Goal: Information Seeking & Learning: Check status

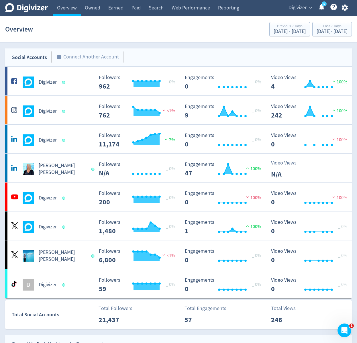
click at [343, 14] on div "Digivizer expand_more 5 Help Center - Searchable support on using Digivizer" at bounding box center [317, 8] width 70 height 16
click at [344, 13] on div "Digivizer expand_more 5 Help Center - Searchable support on using Digivizer" at bounding box center [317, 8] width 70 height 16
click at [350, 9] on button "button" at bounding box center [345, 8] width 14 height 8
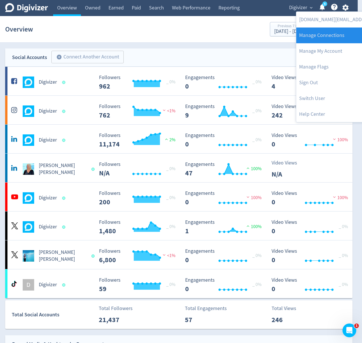
click at [336, 38] on link "Manage Connections" at bounding box center [354, 36] width 117 height 16
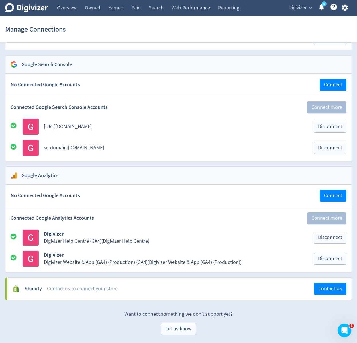
scroll to position [856, 0]
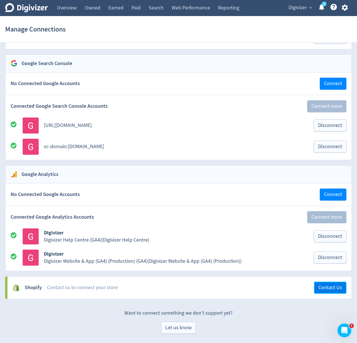
click at [333, 289] on span "Contact Us" at bounding box center [331, 287] width 24 height 5
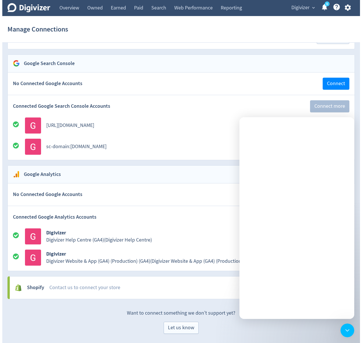
scroll to position [0, 0]
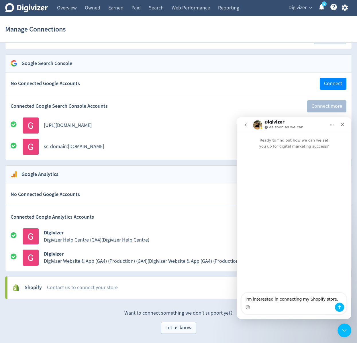
click at [302, 332] on div "Let us know" at bounding box center [178, 328] width 347 height 12
click at [346, 8] on icon "button" at bounding box center [345, 8] width 6 height 6
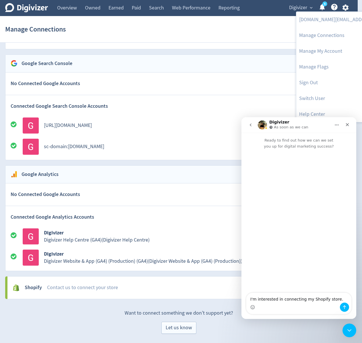
click at [290, 10] on div at bounding box center [181, 171] width 362 height 343
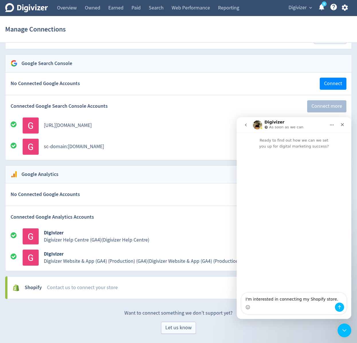
click at [294, 5] on div "ikjun.im@digivizer.com Manage Connections Manage My Account Manage Flags Sign O…" at bounding box center [178, 171] width 357 height 343
click at [290, 10] on span "Digivizer" at bounding box center [298, 7] width 18 height 9
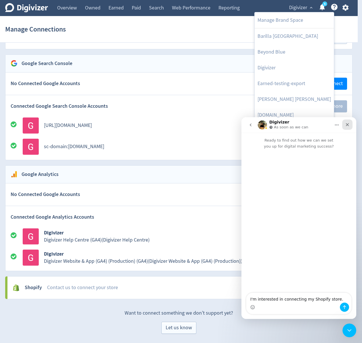
click at [347, 128] on div "Close" at bounding box center [347, 125] width 10 height 10
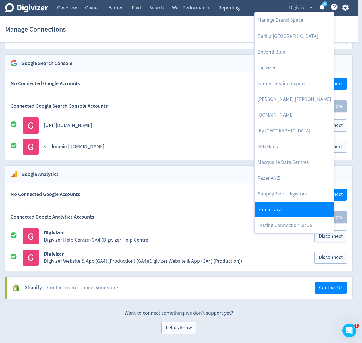
click at [283, 208] on link "Soma Cacao" at bounding box center [293, 210] width 79 height 16
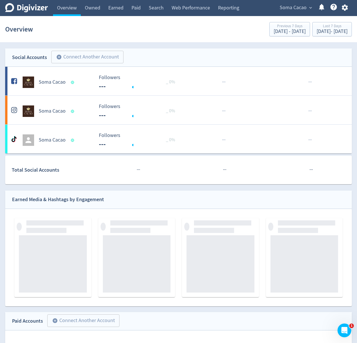
click at [347, 9] on icon "button" at bounding box center [345, 8] width 6 height 6
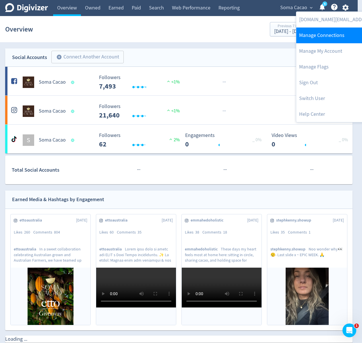
click at [338, 34] on link "Manage Connections" at bounding box center [354, 36] width 117 height 16
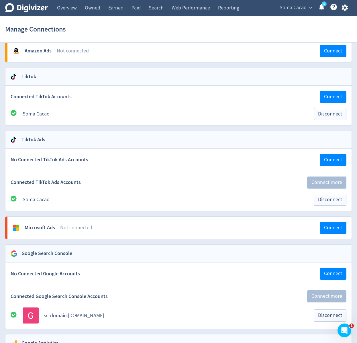
scroll to position [566, 0]
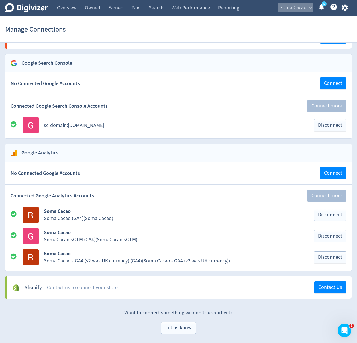
click at [301, 7] on span "Soma Cacao" at bounding box center [293, 7] width 27 height 9
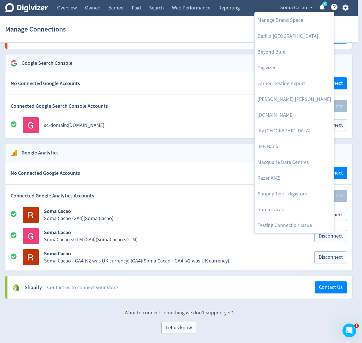
click at [116, 286] on div at bounding box center [181, 171] width 362 height 343
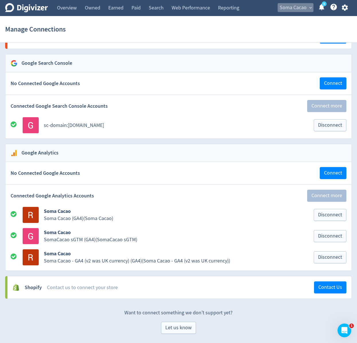
click at [308, 11] on button "Soma Cacao expand_more" at bounding box center [296, 7] width 36 height 9
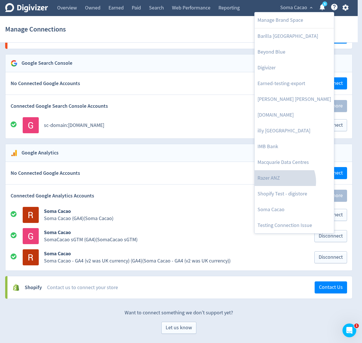
drag, startPoint x: 280, startPoint y: 182, endPoint x: 361, endPoint y: 61, distance: 144.9
click at [280, 181] on link "Razer ANZ" at bounding box center [293, 178] width 79 height 16
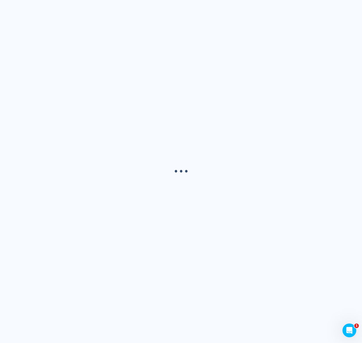
click at [343, 8] on div "· · ·" at bounding box center [181, 171] width 362 height 343
click at [345, 6] on div "· · ·" at bounding box center [181, 171] width 362 height 343
click at [348, 9] on div "· · ·" at bounding box center [181, 171] width 362 height 343
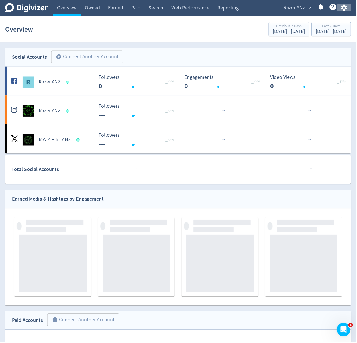
click at [348, 11] on icon "button" at bounding box center [345, 8] width 8 height 8
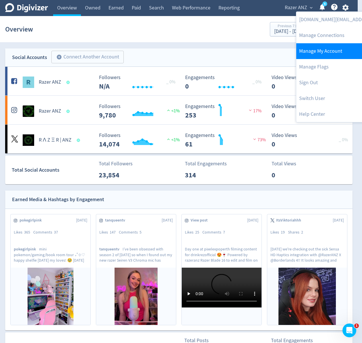
drag, startPoint x: 338, startPoint y: 35, endPoint x: 327, endPoint y: 55, distance: 22.8
click at [337, 35] on link "Manage Connections" at bounding box center [354, 36] width 117 height 16
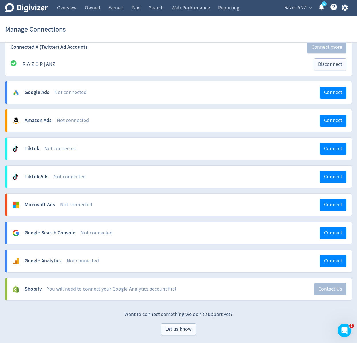
scroll to position [311, 0]
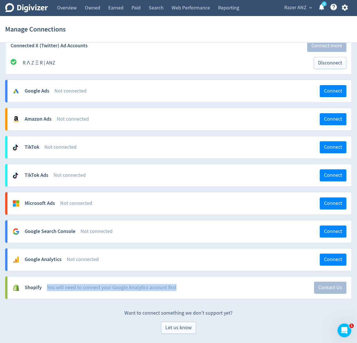
drag, startPoint x: 46, startPoint y: 291, endPoint x: 167, endPoint y: 295, distance: 120.8
click at [167, 295] on div "Shopify You will need to connect your Google Analytics account first Contact Us" at bounding box center [179, 288] width 344 height 22
click at [115, 300] on div "You can add 16 more connections . Facebook and Instagram Business Account No Co…" at bounding box center [178, 35] width 357 height 597
click at [296, 5] on span "Razer ANZ" at bounding box center [295, 7] width 22 height 9
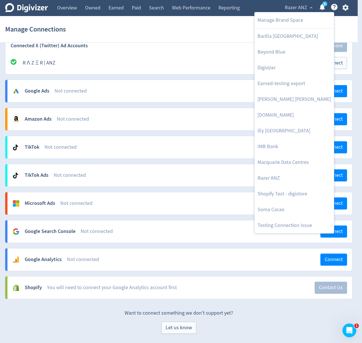
click at [195, 22] on div at bounding box center [181, 171] width 362 height 343
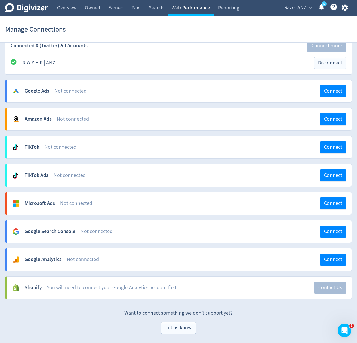
click at [175, 12] on link "Web Performance" at bounding box center [191, 8] width 46 height 16
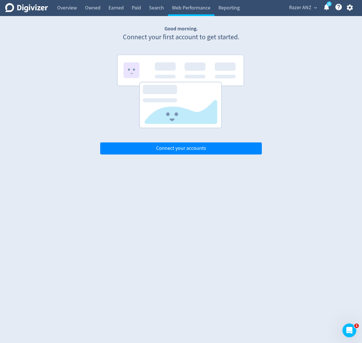
click at [309, 74] on div "Digivizer Logo Mark Digivizer Logo Overview Owned Earned Paid Search Web Perfor…" at bounding box center [181, 77] width 362 height 155
click at [302, 11] on span "Razer ANZ" at bounding box center [300, 7] width 22 height 9
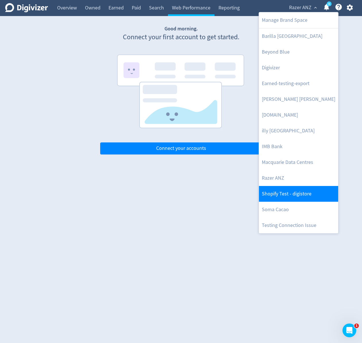
click at [308, 198] on link "Shopify Test - digistore" at bounding box center [298, 194] width 79 height 16
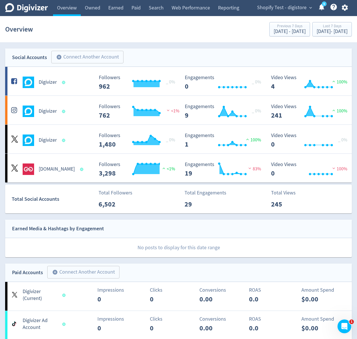
click at [254, 221] on div "Earned Media & Hashtags by Engagement" at bounding box center [178, 229] width 347 height 18
click at [270, 220] on div "Earned Media & Hashtags by Engagement" at bounding box center [178, 229] width 347 height 18
click at [152, 10] on link "Search" at bounding box center [156, 8] width 23 height 16
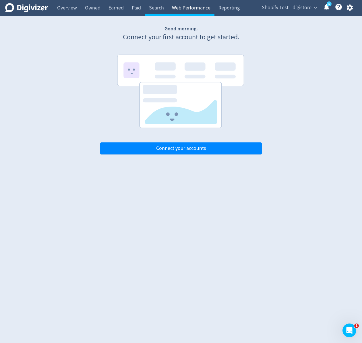
click at [174, 10] on link "Web Performance" at bounding box center [191, 8] width 46 height 16
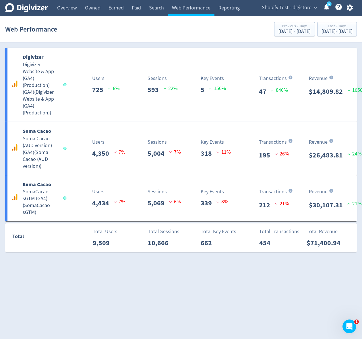
click at [234, 43] on div "Digivizer Logo Mark Digivizer Logo Overview Owned Earned Paid Search Web Perfor…" at bounding box center [181, 126] width 362 height 252
click at [270, 42] on section "Web Performance Previous 7 Days Sep 1, 2025 - Sep 7, 2025 Last 7 Days Sep 8, 20…" at bounding box center [181, 29] width 362 height 27
click at [170, 41] on section "Web Performance Previous 7 Days Sep 1, 2025 - Sep 7, 2025 Last 7 Days Sep 8, 20…" at bounding box center [181, 29] width 362 height 27
click at [321, 30] on div "[DATE] - [DATE]" at bounding box center [336, 31] width 31 height 5
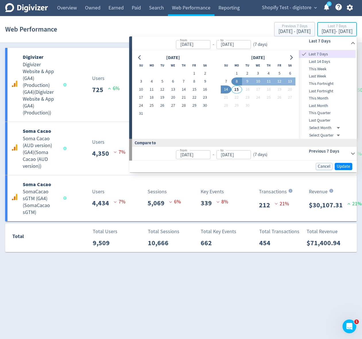
type input "[DATE]"
click at [231, 81] on button "7" at bounding box center [225, 81] width 11 height 8
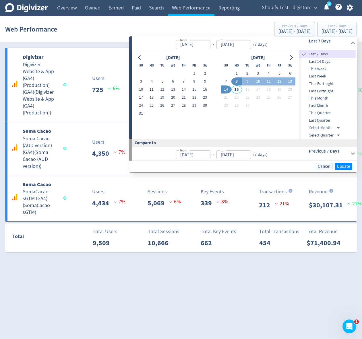
type input "[DATE]"
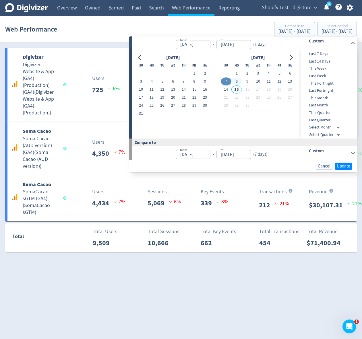
drag, startPoint x: 241, startPoint y: 82, endPoint x: 238, endPoint y: 83, distance: 3.4
click at [241, 82] on button "8" at bounding box center [236, 81] width 11 height 8
type input "[DATE]"
type input "Sep 05, 2025"
type input "Sep 06, 2025"
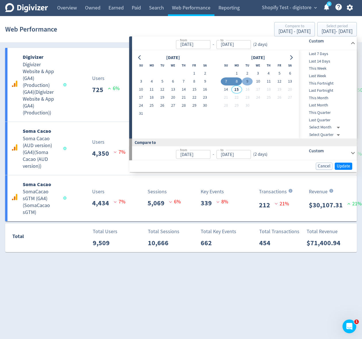
click at [247, 81] on button "9" at bounding box center [247, 81] width 11 height 8
type input "Sep 09, 2025"
click at [241, 82] on button "8" at bounding box center [236, 81] width 11 height 8
type input "[DATE]"
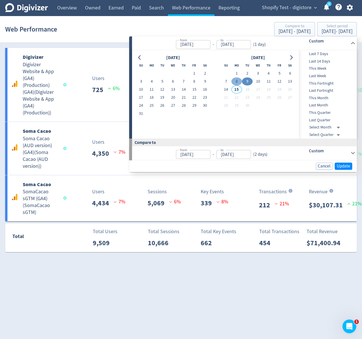
type input "[DATE]"
click at [241, 82] on button "8" at bounding box center [236, 81] width 11 height 8
type input "[DATE]"
click at [336, 165] on button "Update" at bounding box center [342, 166] width 17 height 7
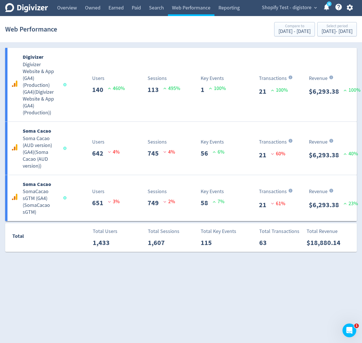
click at [279, 40] on section "Web Performance Compare to Sep 7, 2025 - Sep 7, 2025 Select period Sep 8, 2025 …" at bounding box center [181, 29] width 362 height 27
click at [279, 43] on div "Digivizer Logo Mark Digivizer Logo Overview Owned Earned Paid Search Web Perfor…" at bounding box center [181, 126] width 362 height 252
click at [282, 45] on div "Digivizer Logo Mark Digivizer Logo Overview Owned Earned Paid Search Web Perfor…" at bounding box center [181, 126] width 362 height 252
click at [212, 258] on html "Digivizer Logo Mark Digivizer Logo Overview Owned Earned Paid Search Web Perfor…" at bounding box center [181, 129] width 362 height 258
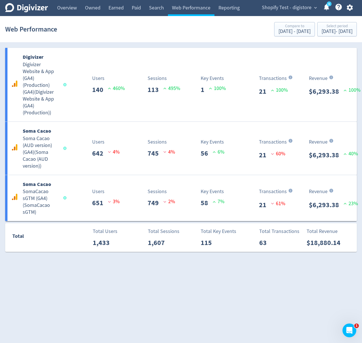
click at [207, 258] on html "Digivizer Logo Mark Digivizer Logo Overview Owned Earned Paid Search Web Perfor…" at bounding box center [181, 129] width 362 height 258
click at [252, 258] on html "Digivizer Logo Mark Digivizer Logo Overview Owned Earned Paid Search Web Perfor…" at bounding box center [181, 129] width 362 height 258
click at [251, 258] on html "Digivizer Logo Mark Digivizer Logo Overview Owned Earned Paid Search Web Perfor…" at bounding box center [181, 129] width 362 height 258
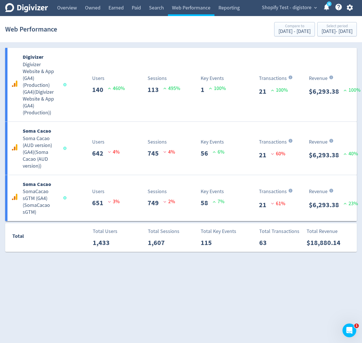
click at [291, 258] on html "Digivizer Logo Mark Digivizer Logo Overview Owned Earned Paid Search Web Perfor…" at bounding box center [181, 129] width 362 height 258
click at [225, 258] on html "Digivizer Logo Mark Digivizer Logo Overview Owned Earned Paid Search Web Perfor…" at bounding box center [181, 129] width 362 height 258
click at [321, 31] on div "Sep 8, 2025 - Sep 8, 2025" at bounding box center [336, 31] width 31 height 5
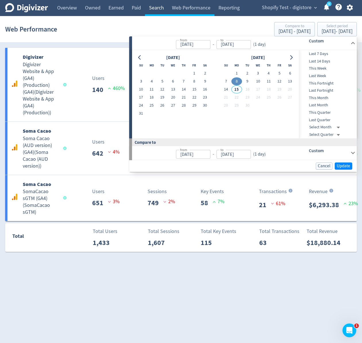
click at [160, 9] on link "Search" at bounding box center [156, 8] width 23 height 16
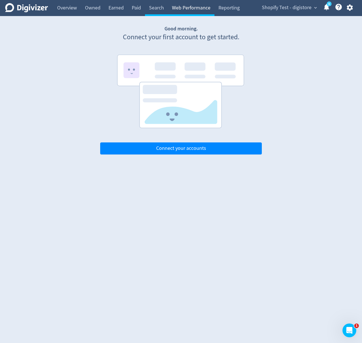
click at [184, 12] on link "Web Performance" at bounding box center [191, 8] width 46 height 16
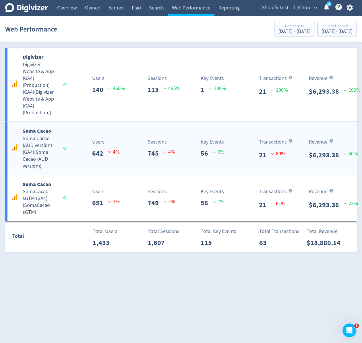
click at [131, 140] on div "Sessions 745 4 %" at bounding box center [153, 148] width 58 height 20
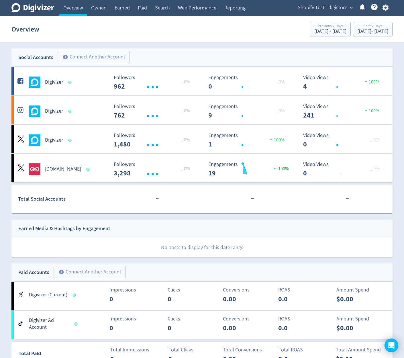
drag, startPoint x: 340, startPoint y: 6, endPoint x: 337, endPoint y: 9, distance: 4.7
click at [339, 6] on span "Shopify Test - digistore" at bounding box center [323, 7] width 50 height 9
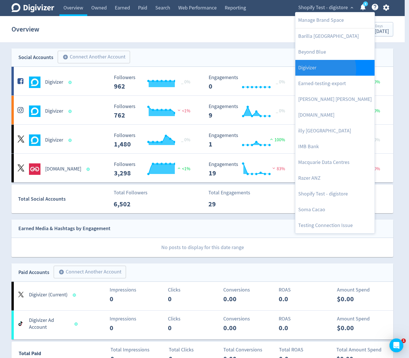
click at [321, 69] on link "Digivizer" at bounding box center [334, 68] width 79 height 16
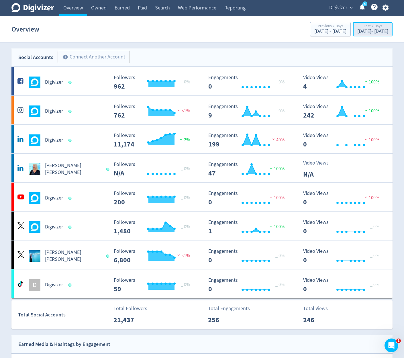
click at [375, 30] on div "[DATE] - [DATE]" at bounding box center [373, 31] width 31 height 5
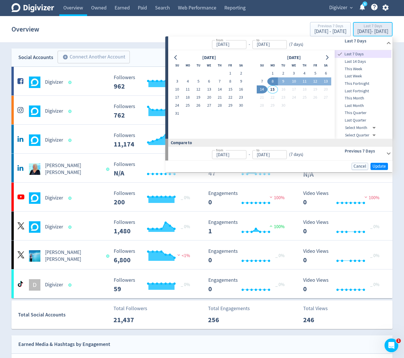
type input "[DATE]"
click at [212, 91] on button "13" at bounding box center [209, 89] width 11 height 8
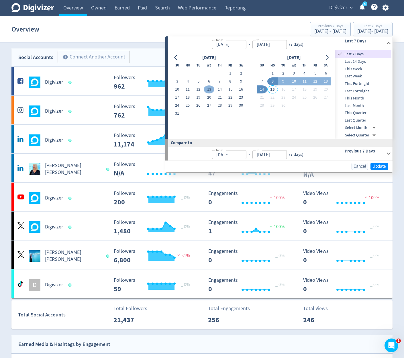
type input "[DATE]"
click at [215, 89] on button "14" at bounding box center [219, 89] width 11 height 8
type input "[DATE]"
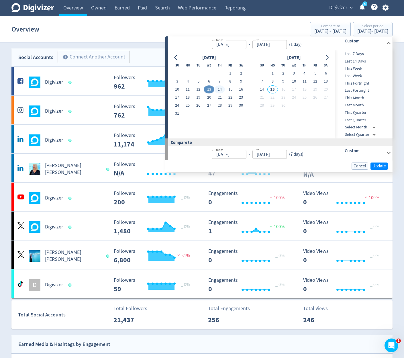
click at [215, 89] on button "14" at bounding box center [219, 89] width 11 height 8
type input "[DATE]"
click at [215, 89] on button "14" at bounding box center [219, 89] width 11 height 8
type input "[DATE]"
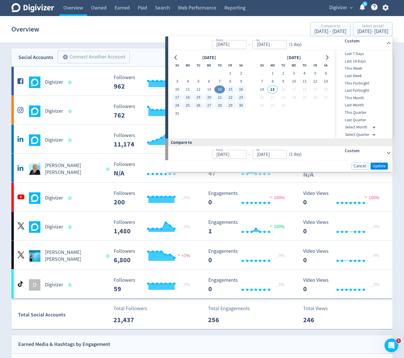
click at [375, 165] on span "Update" at bounding box center [379, 166] width 13 height 4
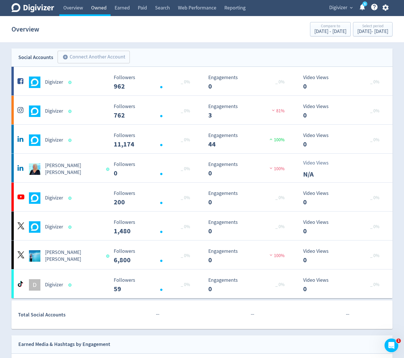
click at [95, 9] on link "Owned" at bounding box center [99, 8] width 24 height 16
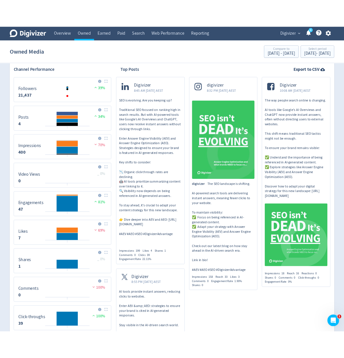
scroll to position [206, 0]
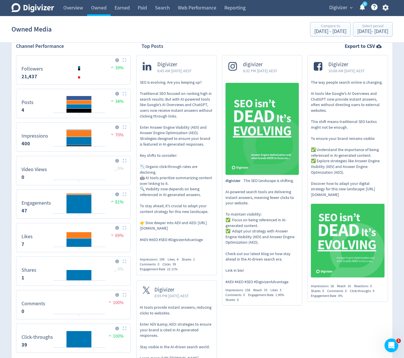
click at [219, 264] on div "digivizer 8:32 PM [DATE] AEST digivizer The SEO landscape is shifting. AI-power…" at bounding box center [260, 268] width 86 height 427
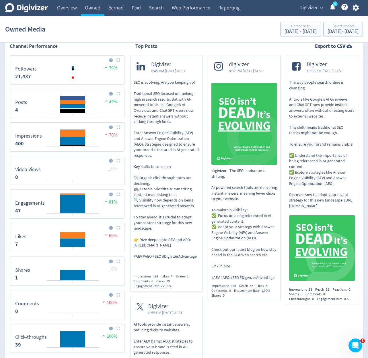
click at [142, 68] on icon at bounding box center [141, 66] width 10 height 10
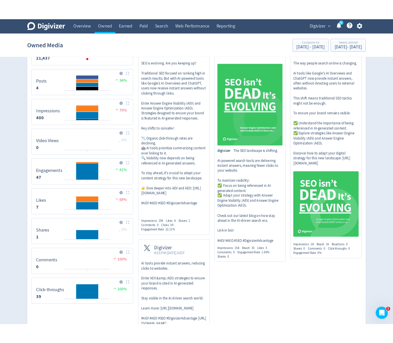
scroll to position [238, 0]
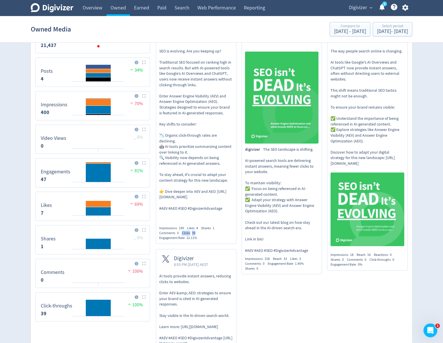
drag, startPoint x: 198, startPoint y: 234, endPoint x: 181, endPoint y: 233, distance: 16.9
click at [181, 233] on div "Impressions 199 Likes 4 Shares 1 Comments 0 Clicks 39 Engagement Rate 22.11%" at bounding box center [196, 233] width 74 height 14
click at [212, 234] on div "Impressions 199 Likes 4 Shares 1 Comments 0 Clicks 39 Engagement Rate 22.11%" at bounding box center [196, 233] width 74 height 14
drag, startPoint x: 193, startPoint y: 233, endPoint x: 182, endPoint y: 235, distance: 10.7
click at [182, 235] on div "Impressions 199 Likes 4 Shares 1 Comments 0 Clicks 39 Engagement Rate 22.11%" at bounding box center [196, 233] width 74 height 14
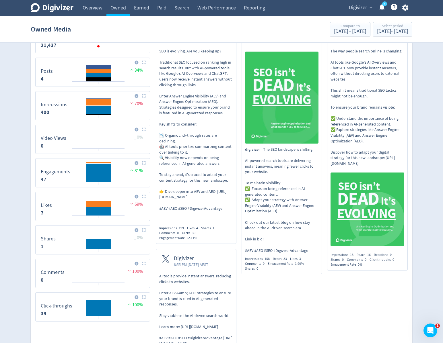
click at [210, 236] on div "Impressions 199 Likes 4 Shares 1 Comments 0 Clicks 39 Engagement Rate 22.11%" at bounding box center [196, 233] width 74 height 14
drag, startPoint x: 201, startPoint y: 233, endPoint x: 182, endPoint y: 232, distance: 19.2
click at [182, 232] on div "Impressions 199 Likes 4 Shares 1 Comments 0 Clicks 39 Engagement Rate 22.11%" at bounding box center [196, 233] width 74 height 14
click at [210, 232] on div "Impressions 199 Likes 4 Shares 1 Comments 0 Clicks 39 Engagement Rate 22.11%" at bounding box center [196, 233] width 74 height 14
drag, startPoint x: 204, startPoint y: 233, endPoint x: 192, endPoint y: 237, distance: 13.0
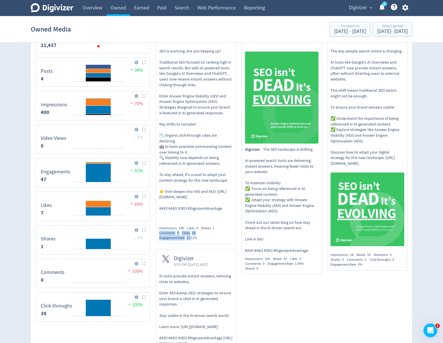
click at [192, 237] on div "Impressions 199 Likes 4 Shares 1 Comments 0 Clicks 39 Engagement Rate 22.11%" at bounding box center [196, 233] width 74 height 14
click at [198, 236] on div "Engagement Rate 22.11%" at bounding box center [179, 238] width 41 height 5
click at [203, 234] on div "Impressions 199 Likes 4 Shares 1 Comments 0 Clicks 39 Engagement Rate 22.11%" at bounding box center [196, 233] width 74 height 14
click at [408, 146] on div "Digivizer Logo [PERSON_NAME] Logo Overview Owned Earned Paid Search Web Perform…" at bounding box center [221, 149] width 443 height 775
click at [270, 288] on div "digivizer 8:32 PM [DATE] AEST digivizer The SEO landscape is shifting. AI-power…" at bounding box center [279, 237] width 86 height 427
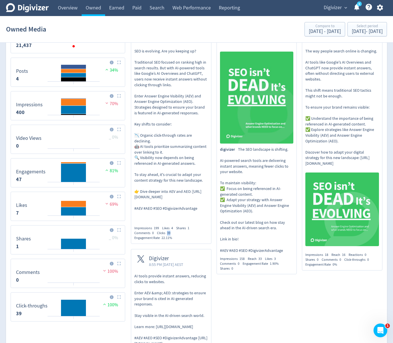
drag, startPoint x: 174, startPoint y: 235, endPoint x: 168, endPoint y: 234, distance: 6.1
click at [168, 234] on div "Clicks 39" at bounding box center [165, 233] width 17 height 5
click at [173, 233] on div "Clicks 39" at bounding box center [165, 233] width 17 height 5
click at [340, 11] on span "Digivizer" at bounding box center [333, 7] width 18 height 9
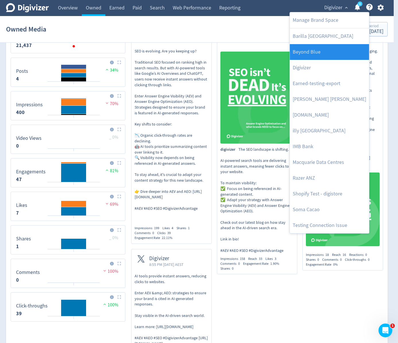
click at [337, 59] on link "Beyond Blue" at bounding box center [329, 52] width 79 height 16
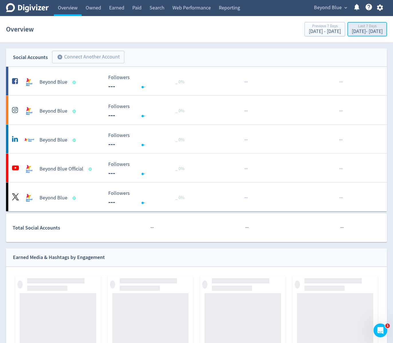
click at [352, 33] on div "[DATE] - [DATE]" at bounding box center [367, 31] width 31 height 5
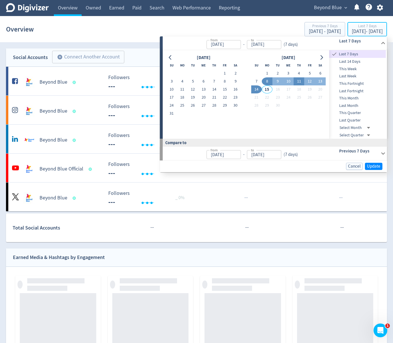
type input "[DATE]"
click at [299, 82] on button "11" at bounding box center [299, 81] width 11 height 8
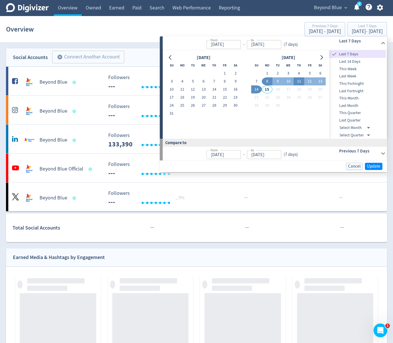
type input "[DATE]"
click at [299, 82] on button "11" at bounding box center [299, 81] width 11 height 8
type input "[DATE]"
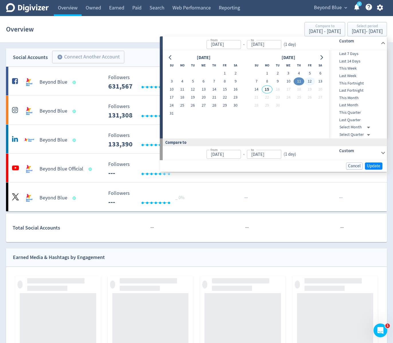
click at [313, 82] on button "12" at bounding box center [309, 81] width 11 height 8
type input "[DATE]"
click at [313, 82] on button "12" at bounding box center [309, 81] width 11 height 8
type input "[DATE]"
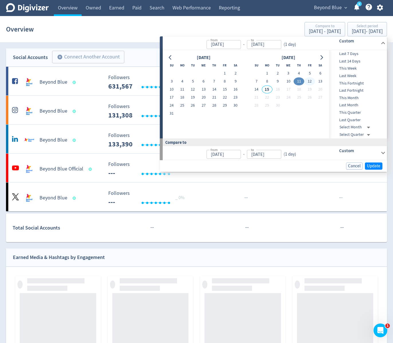
type input "[DATE]"
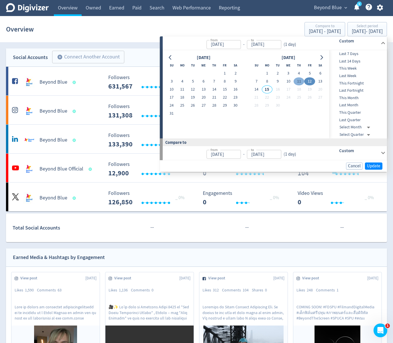
click at [302, 82] on button "11" at bounding box center [299, 81] width 11 height 8
type input "[DATE]"
click at [302, 82] on button "11" at bounding box center [299, 81] width 11 height 8
type input "[DATE]"
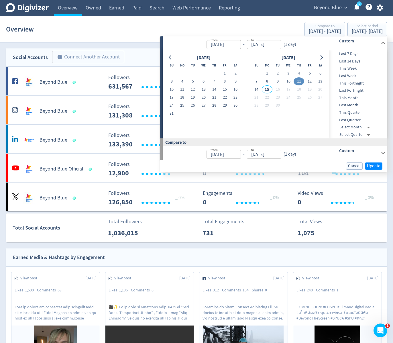
type input "[DATE]"
click at [374, 164] on span "Update" at bounding box center [373, 166] width 13 height 4
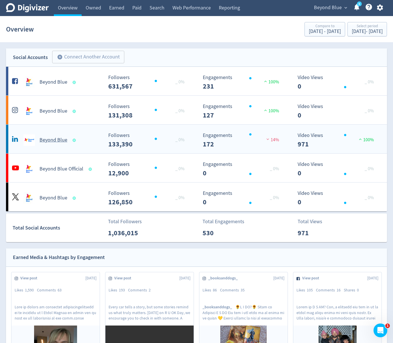
click at [93, 134] on div "Beyond Blue" at bounding box center [57, 139] width 93 height 11
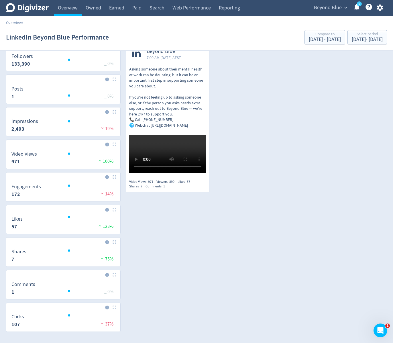
scroll to position [34, 0]
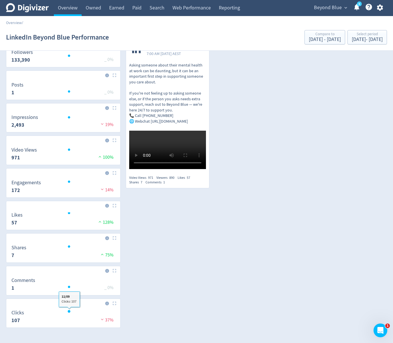
click at [270, 219] on div at bounding box center [256, 208] width 261 height 29
click at [216, 222] on div at bounding box center [256, 208] width 261 height 29
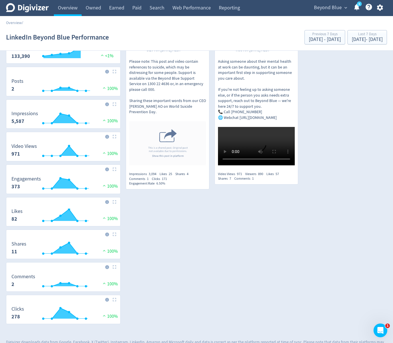
scroll to position [53, 0]
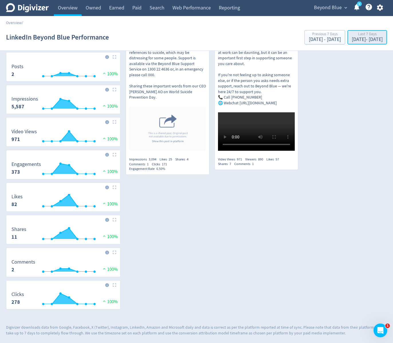
click at [352, 33] on div "Last 7 Days" at bounding box center [367, 34] width 31 height 5
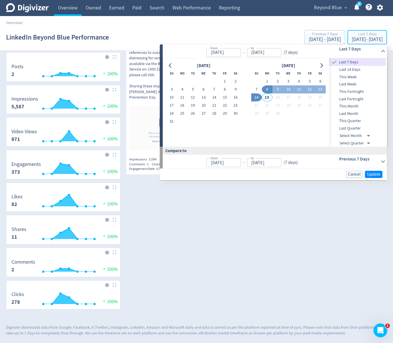
type input "[DATE]"
click at [301, 91] on button "11" at bounding box center [299, 89] width 11 height 8
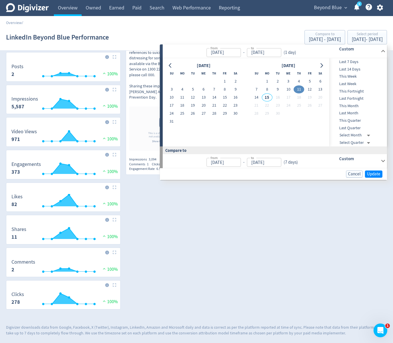
type input "[DATE]"
click at [301, 91] on button "11" at bounding box center [299, 89] width 11 height 8
type input "[DATE]"
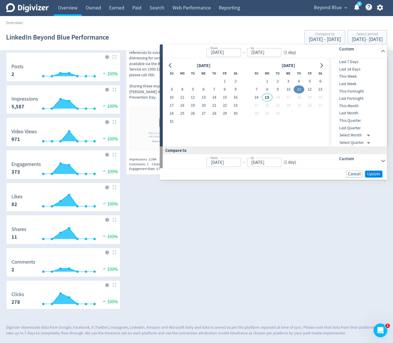
click at [375, 176] on span "Update" at bounding box center [373, 174] width 13 height 4
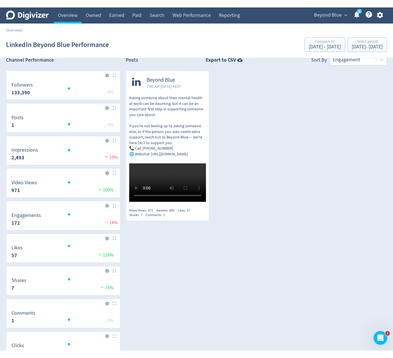
scroll to position [0, 0]
